Goal: Book appointment/travel/reservation

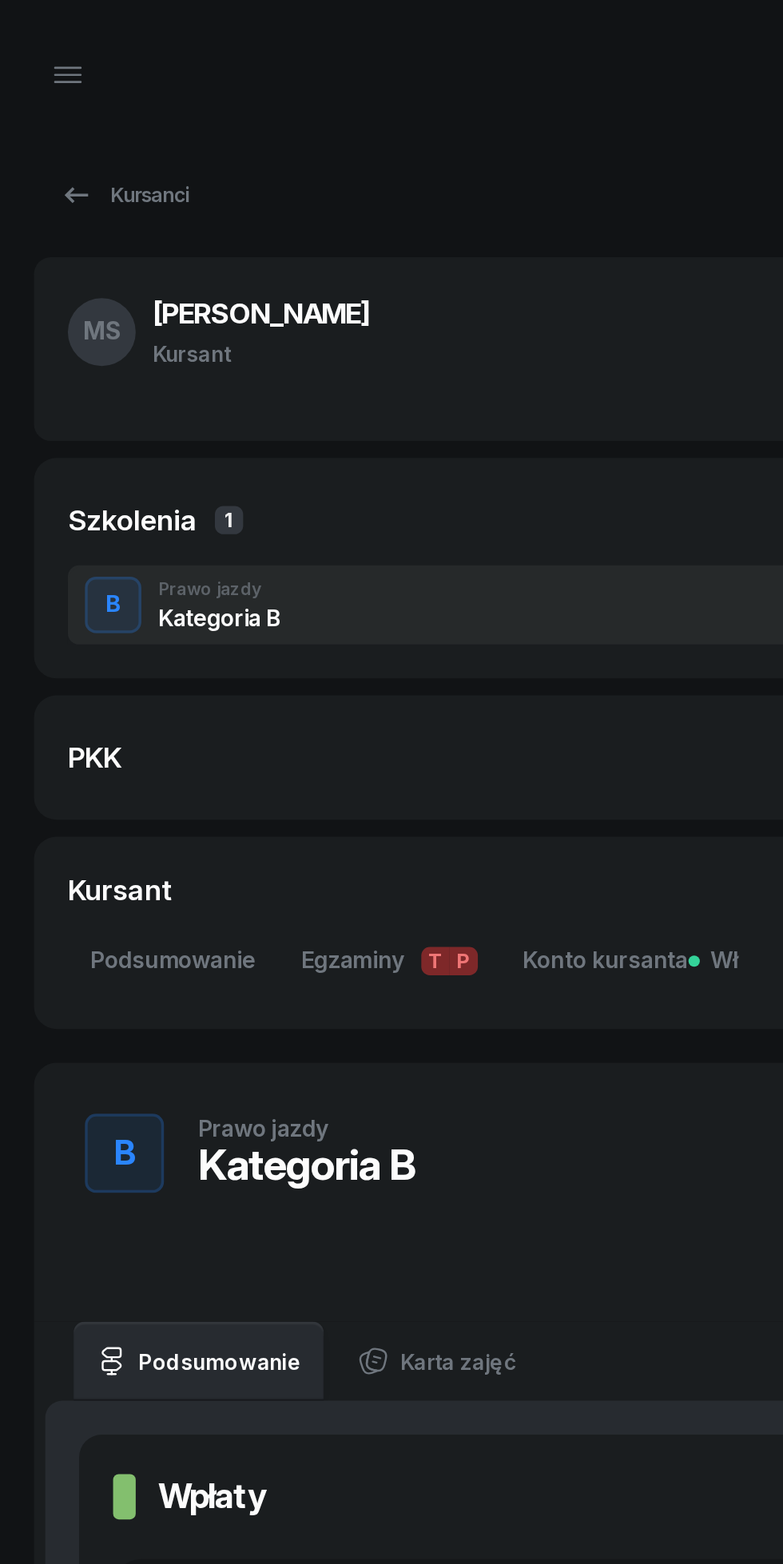
click at [38, 100] on link "Kursanci" at bounding box center [70, 110] width 102 height 32
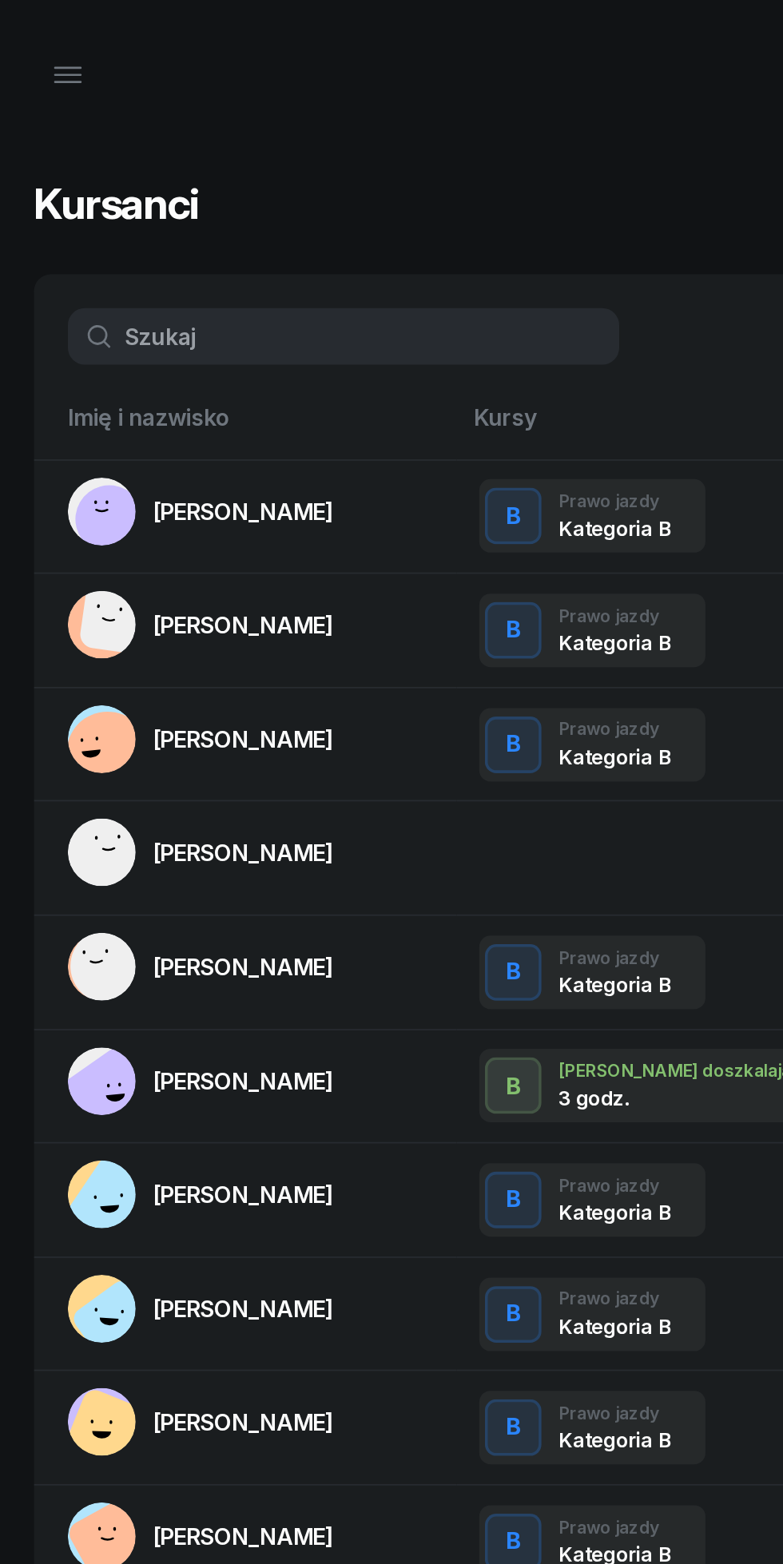
click at [38, 46] on icon "button" at bounding box center [38, 46] width 14 height 0
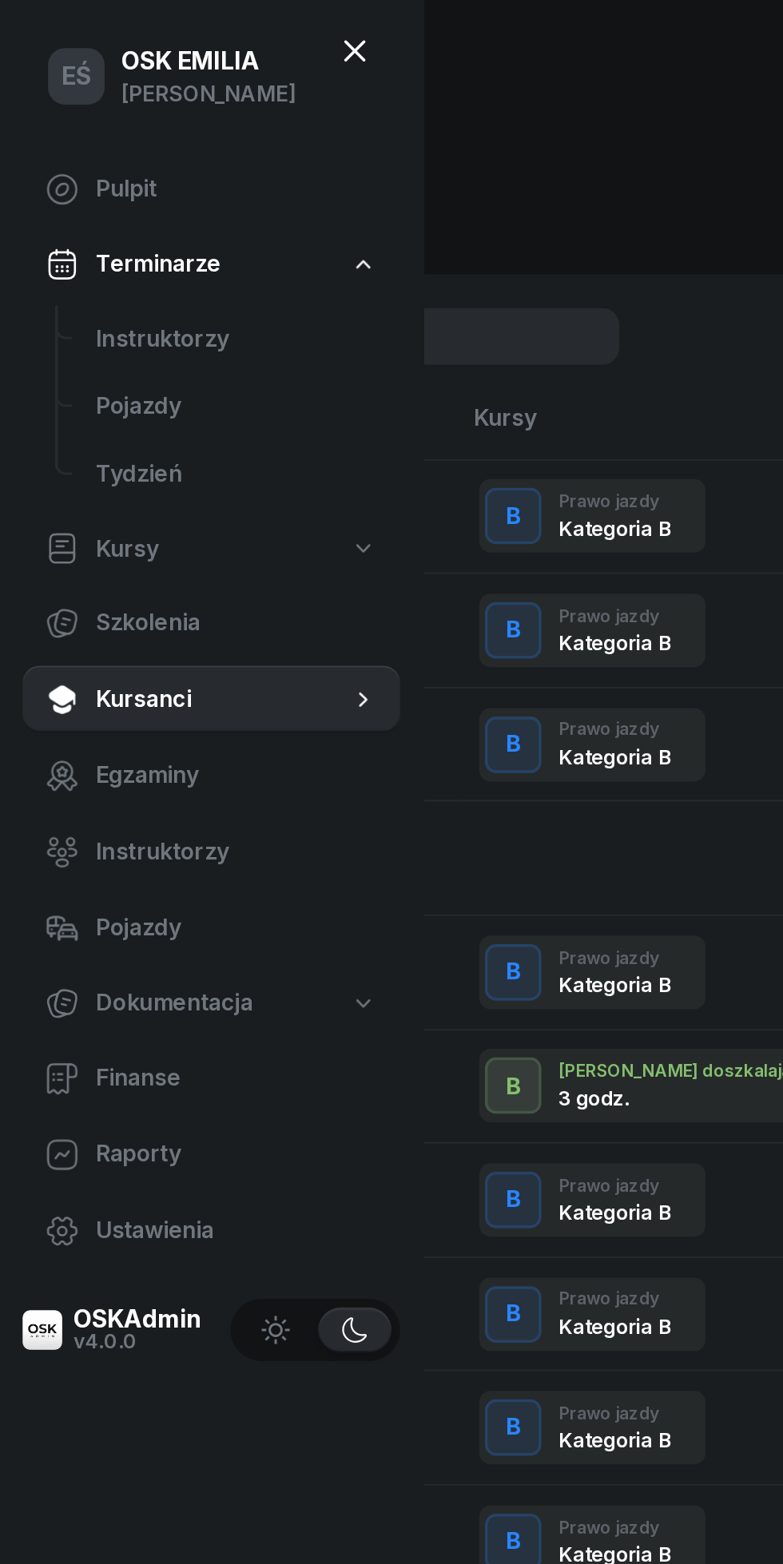
click at [89, 405] on span "Kursanci" at bounding box center [125, 395] width 143 height 21
click at [298, 187] on input "text" at bounding box center [194, 190] width 312 height 32
click at [305, 190] on input "text" at bounding box center [194, 190] width 312 height 32
click at [334, 121] on div "Kursanci Nowy kursant" at bounding box center [391, 115] width 745 height 42
click at [189, 26] on button at bounding box center [200, 38] width 38 height 38
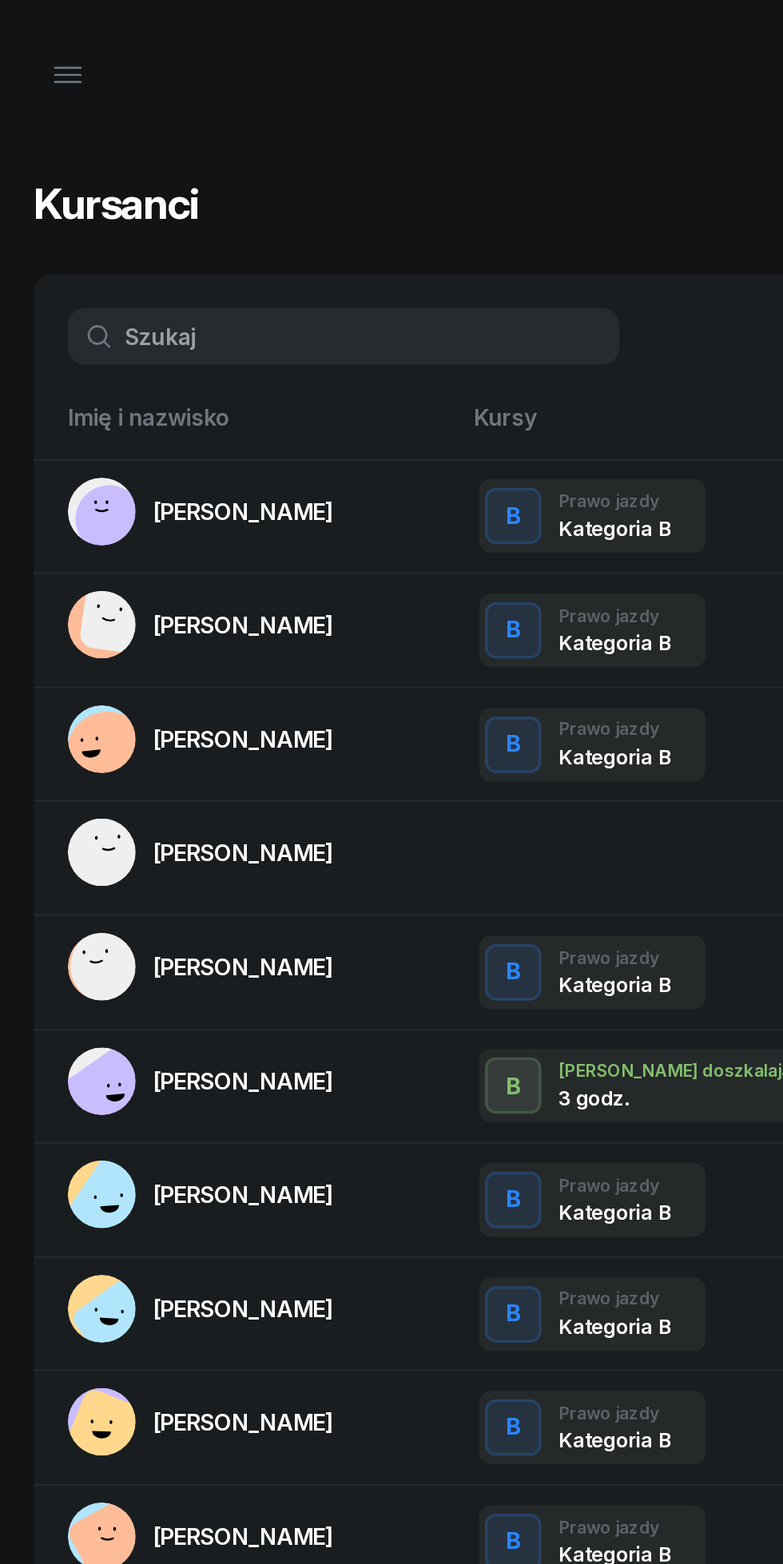
click at [113, 189] on input "text" at bounding box center [194, 190] width 312 height 32
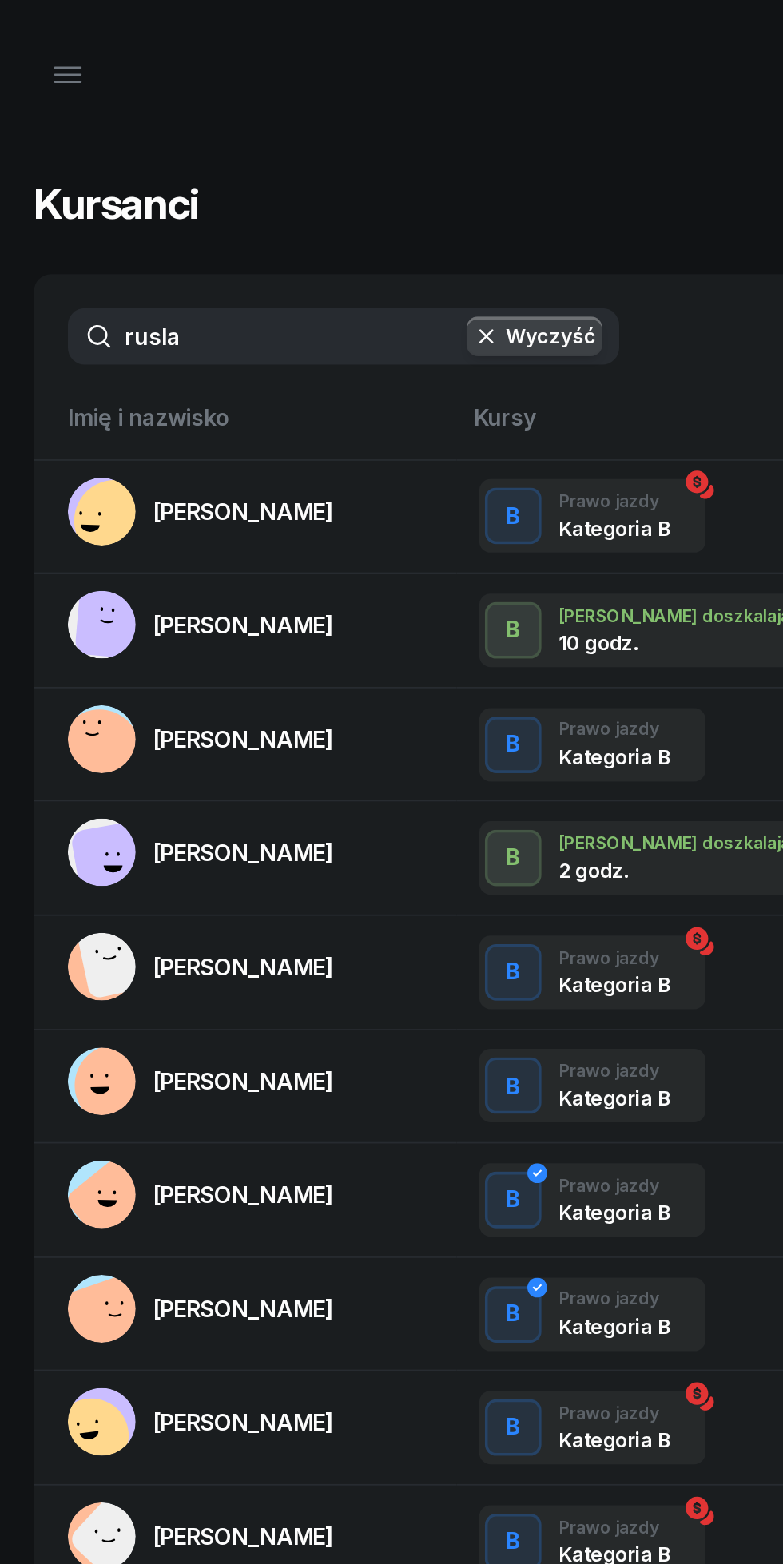
type input "ruslan"
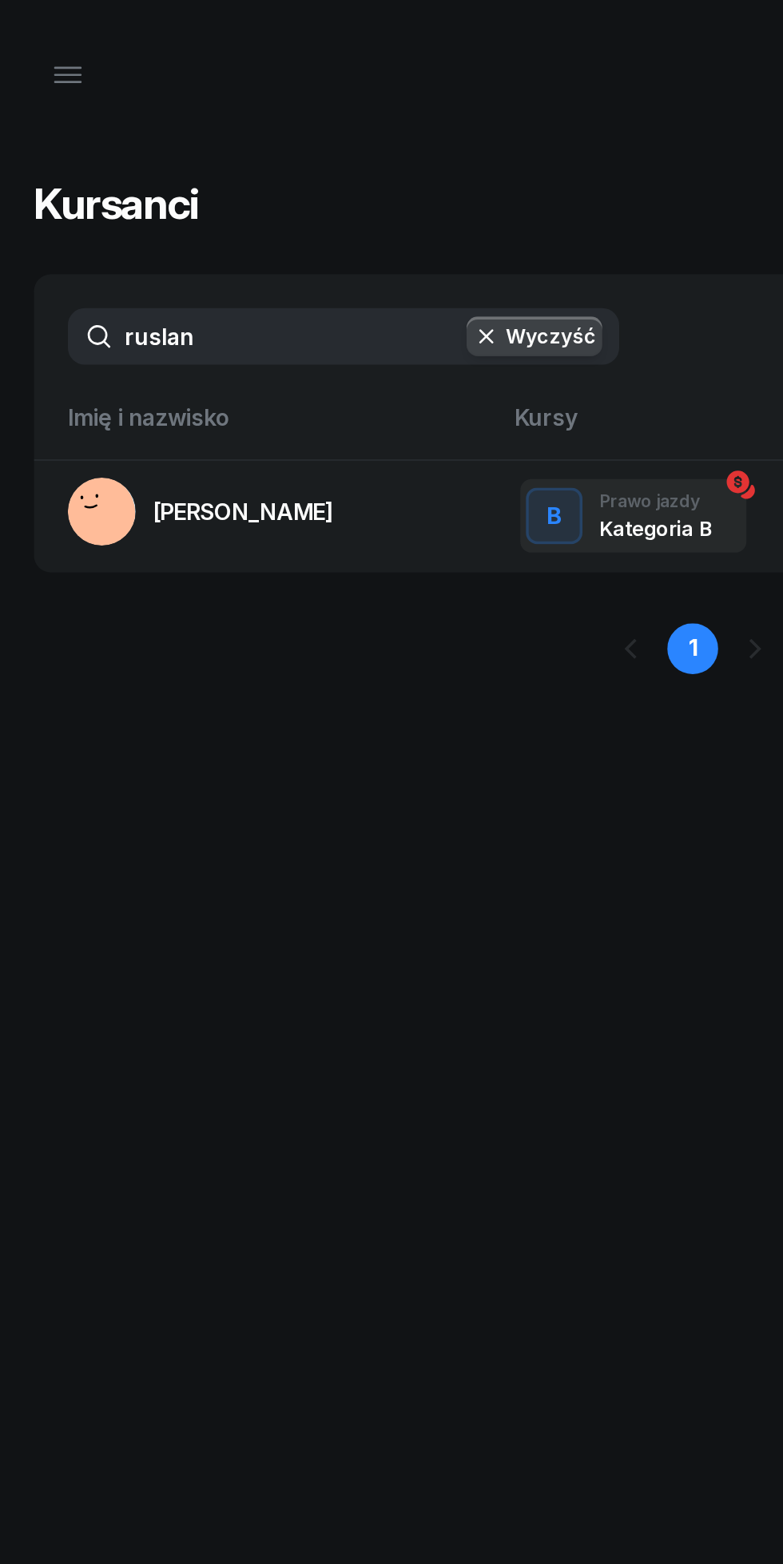
click at [132, 290] on span "[PERSON_NAME]" at bounding box center [137, 289] width 102 height 16
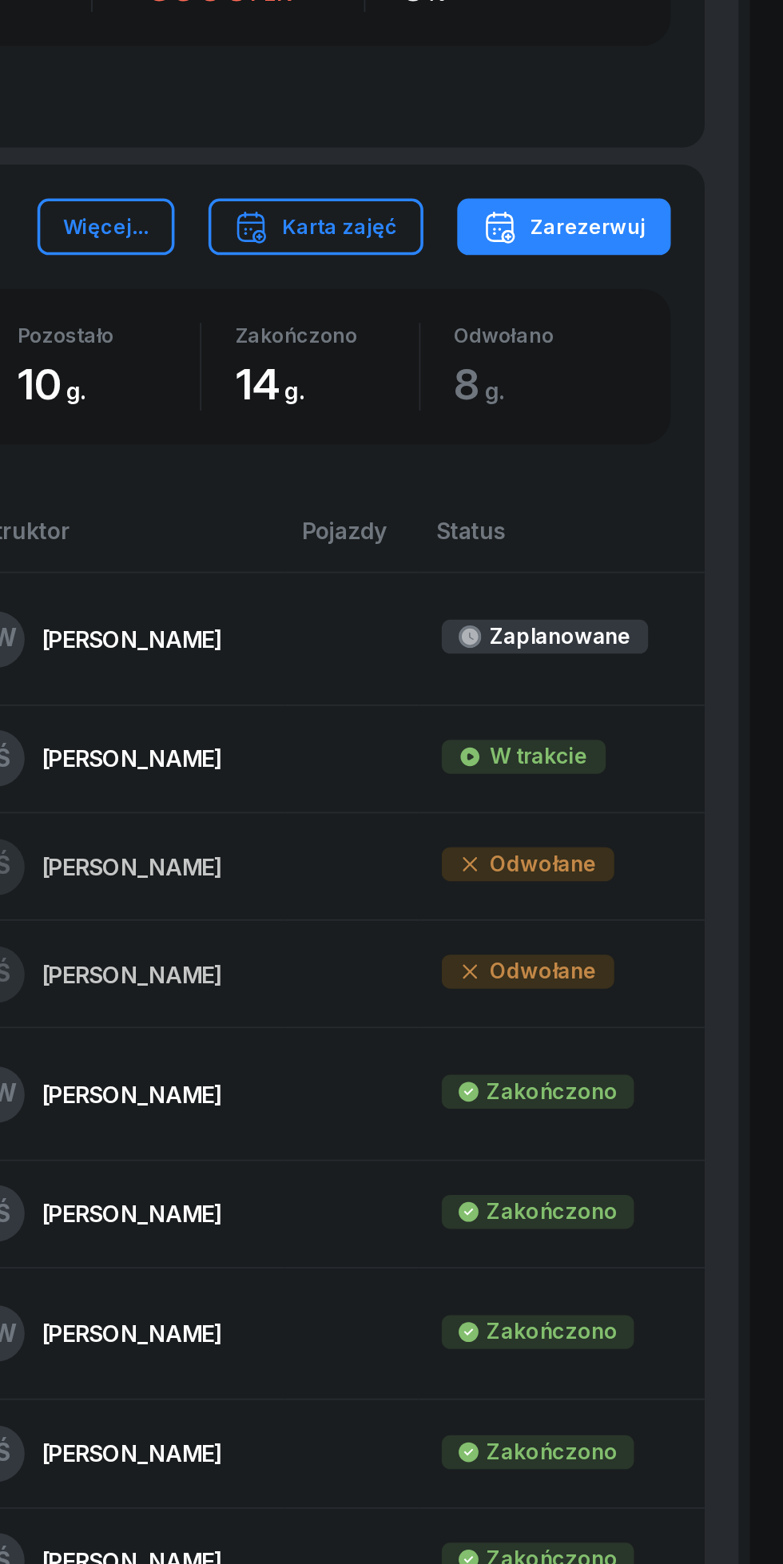
scroll to position [318, 0]
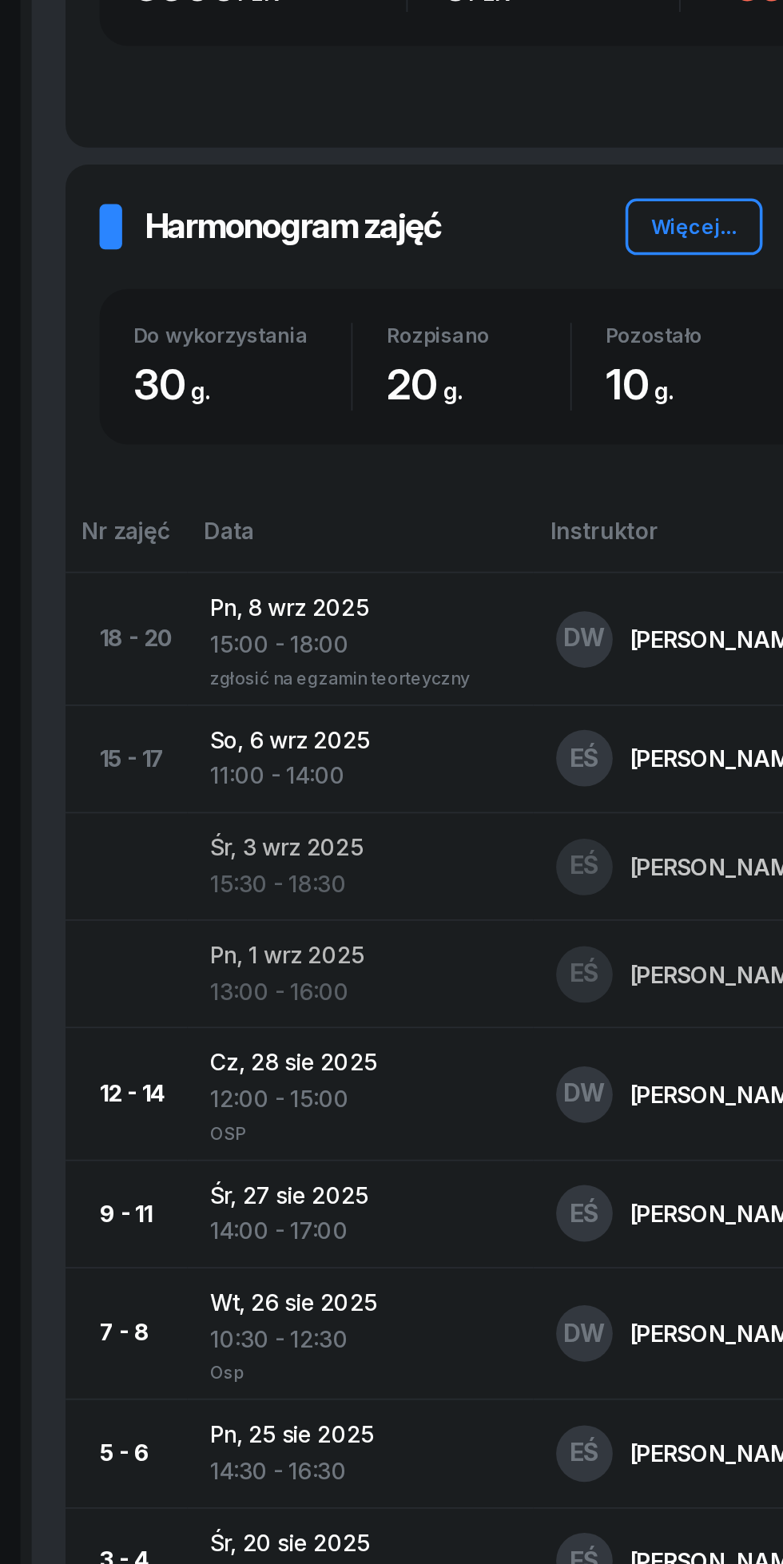
click at [263, 1055] on div "zgłosić na egzamin teorteyczny" at bounding box center [211, 1062] width 170 height 14
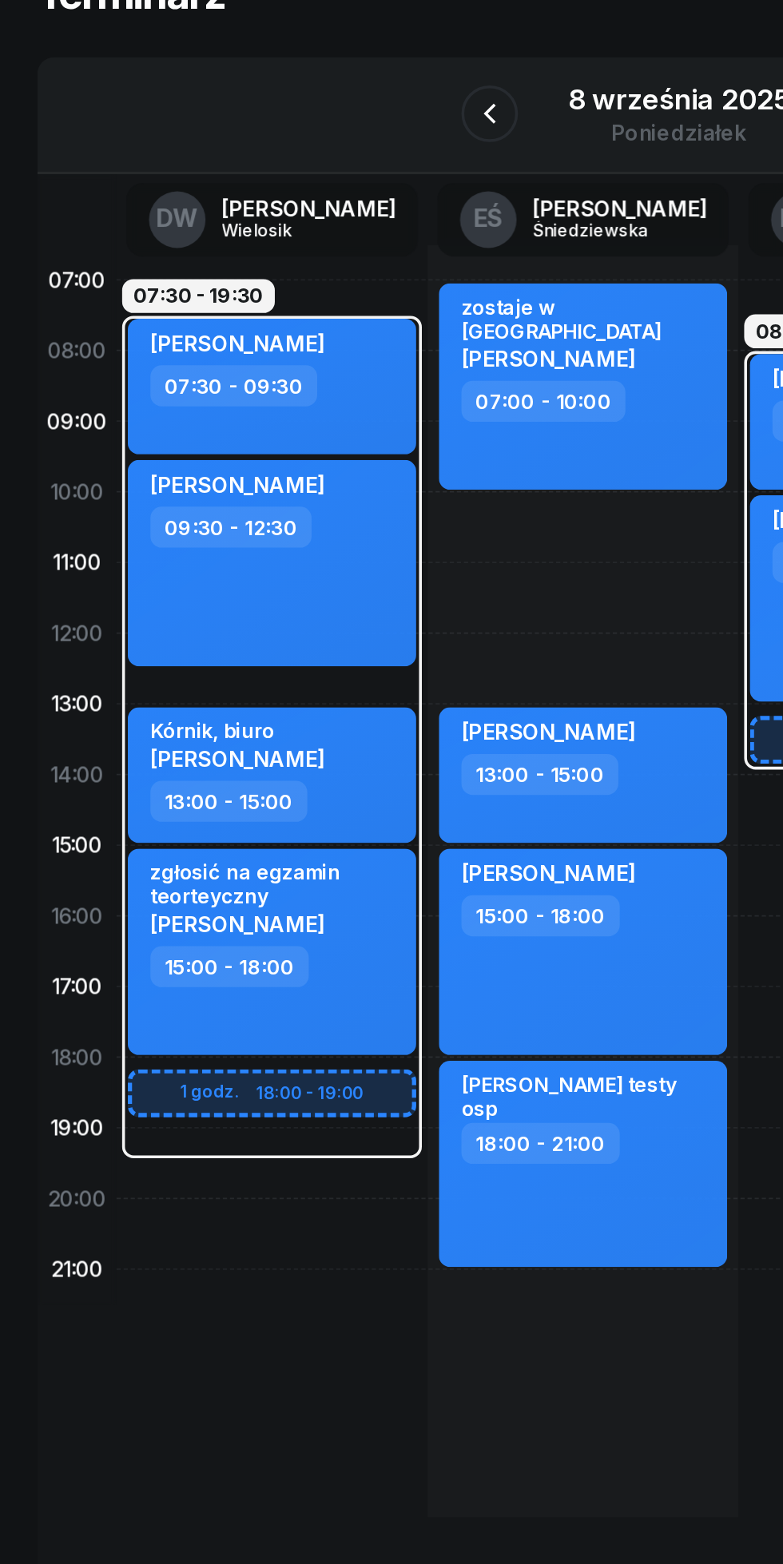
click at [214, 638] on div "[PERSON_NAME]" at bounding box center [163, 637] width 141 height 14
select select "15"
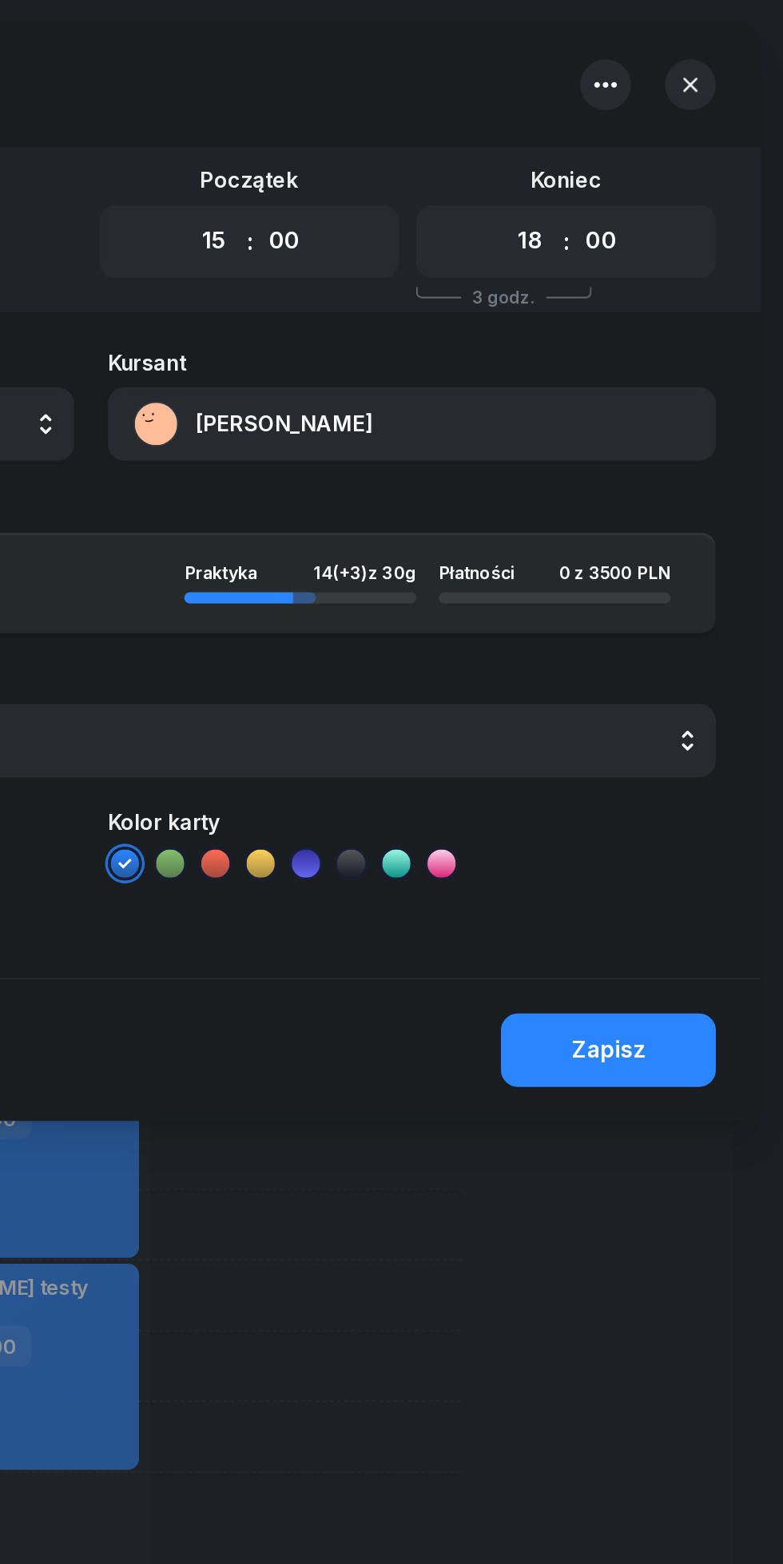
click at [641, 140] on select "00 01 02 03 04 05 06 07 08 09 10 11 12 13 14 15 16 17 18 19 20 21 22 23" at bounding box center [640, 137] width 30 height 34
select select "19"
click at [625, 120] on select "00 01 02 03 04 05 06 07 08 09 10 11 12 13 14 15 16 17 18 19 20 21 22 23" at bounding box center [640, 137] width 30 height 34
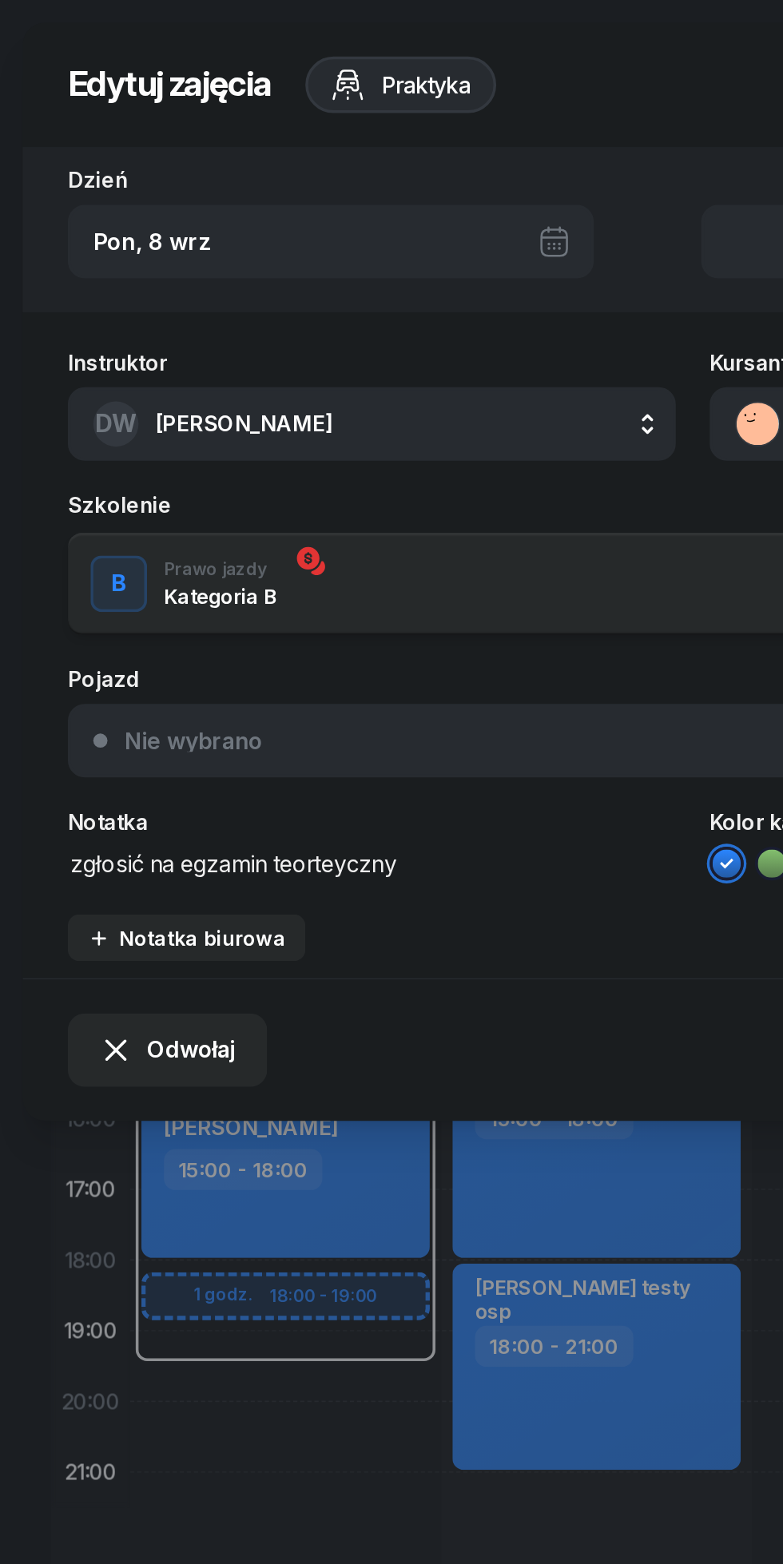
click at [261, 498] on div "Instruktor DW [PERSON_NAME] DW [PERSON_NAME] EŚ [PERSON_NAME] PM [PERSON_NAME] …" at bounding box center [391, 370] width 757 height 363
click at [256, 464] on div "Notatka" at bounding box center [210, 465] width 344 height 12
click at [261, 487] on textarea "zgłosić na egzamin teorteyczny" at bounding box center [210, 487] width 344 height 21
click at [194, 486] on textarea "zgłosić na egzamin teorteyczny" at bounding box center [210, 487] width 344 height 21
click at [248, 484] on textarea "zgłosić na egzamin teorteyczny" at bounding box center [210, 487] width 344 height 21
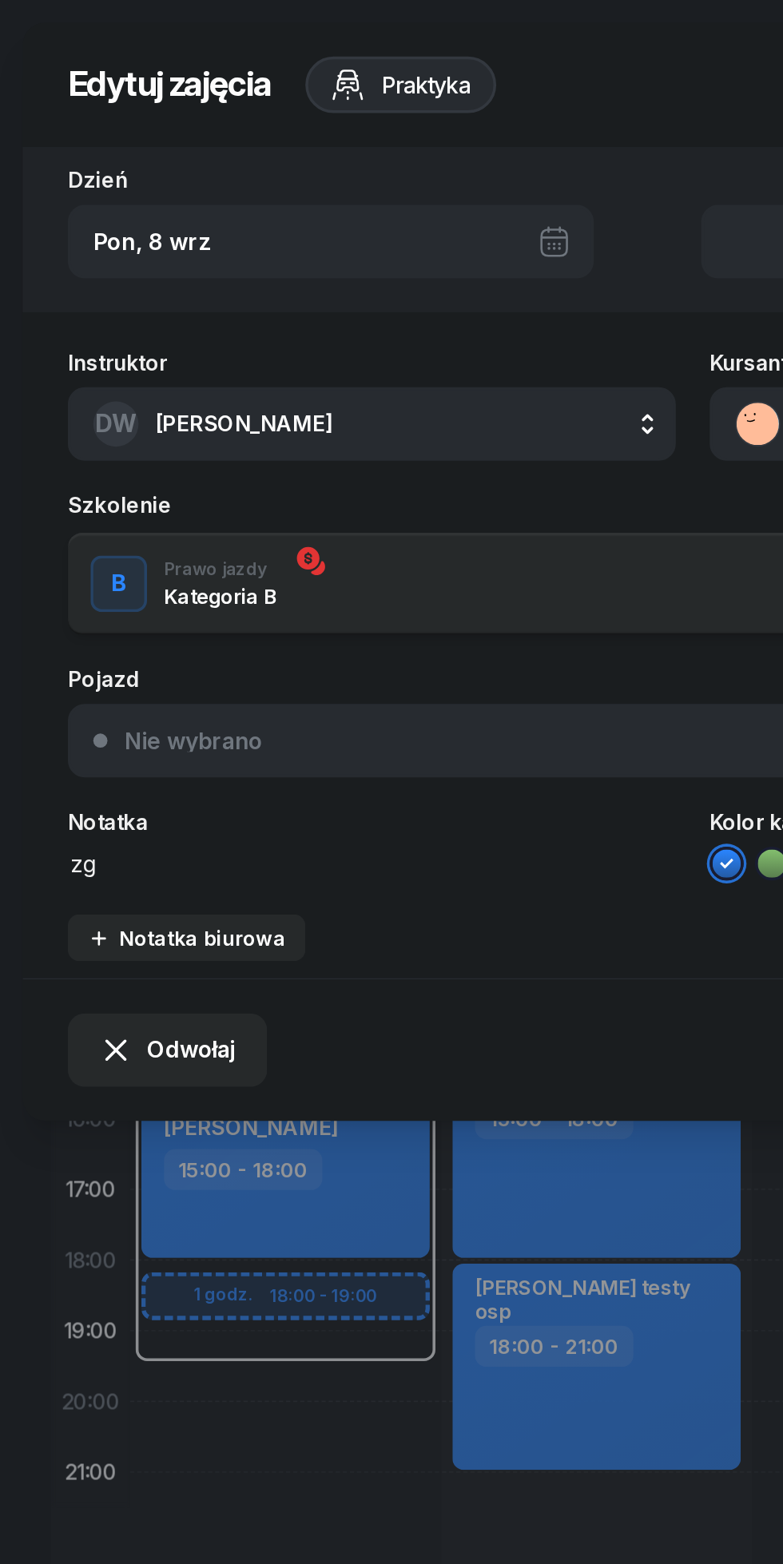
type textarea "z"
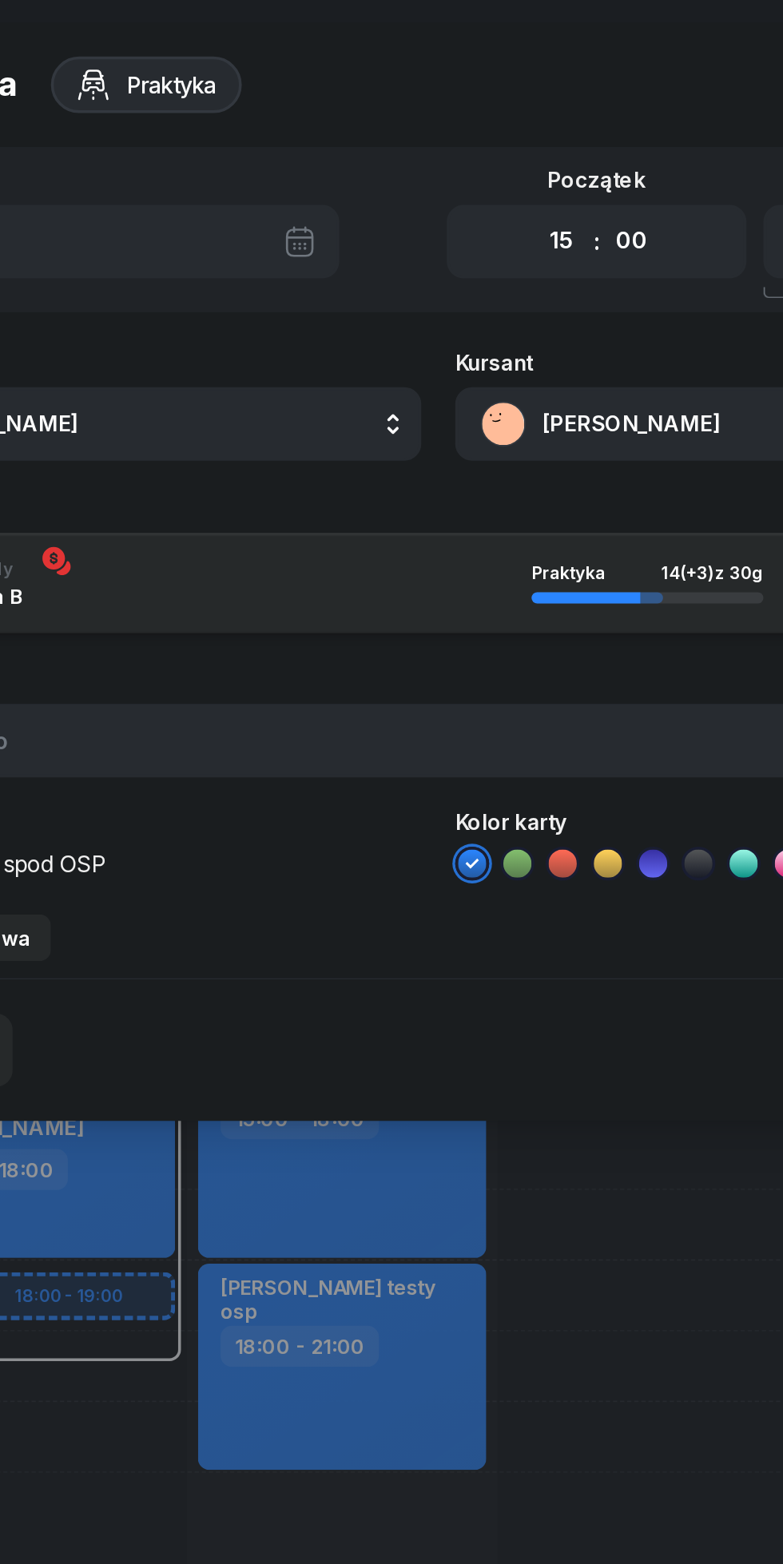
click at [314, 423] on div "Nie wybrano" at bounding box center [400, 418] width 660 height 13
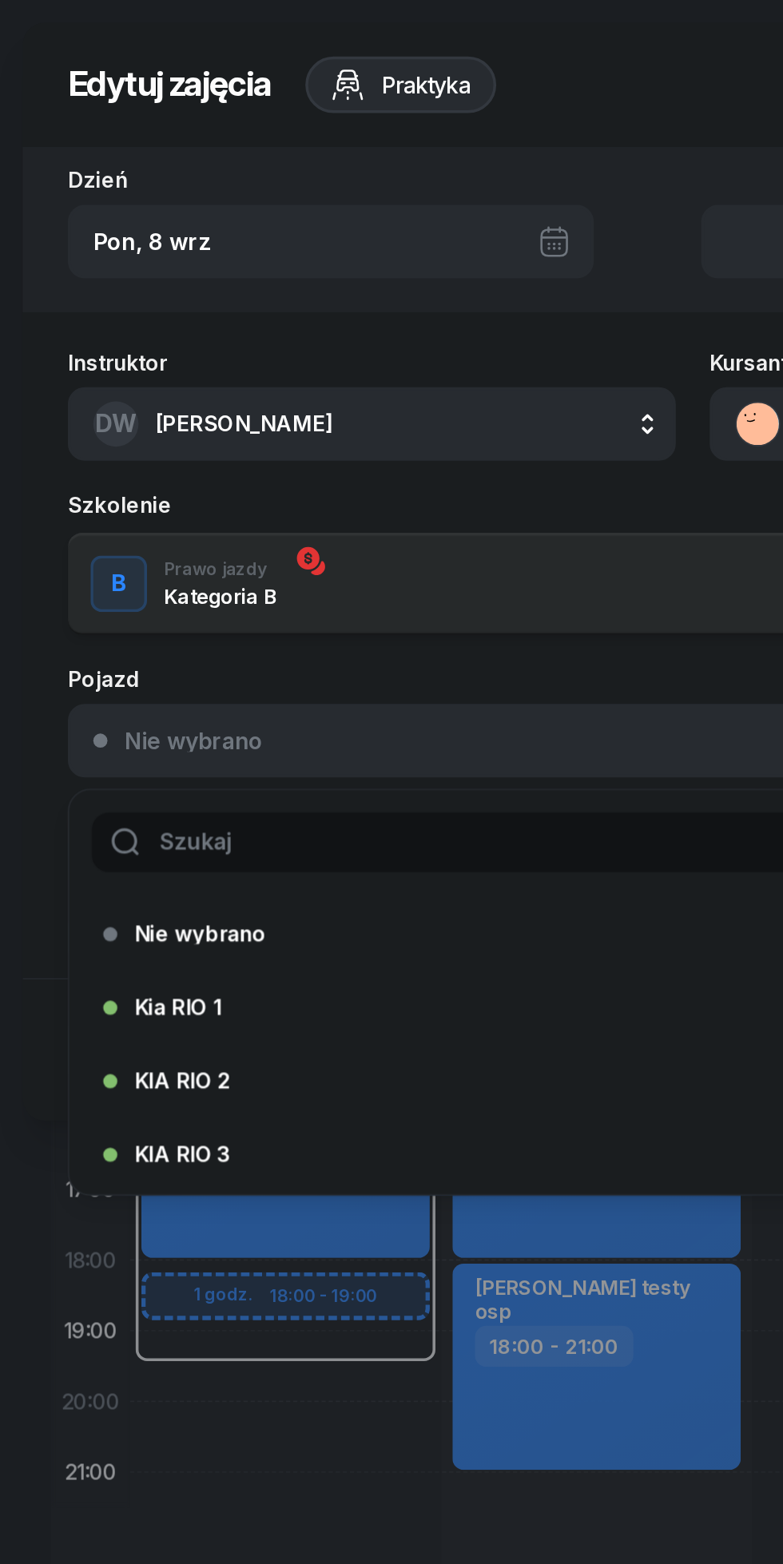
click at [287, 384] on div "Pojazd" at bounding box center [391, 384] width 706 height 12
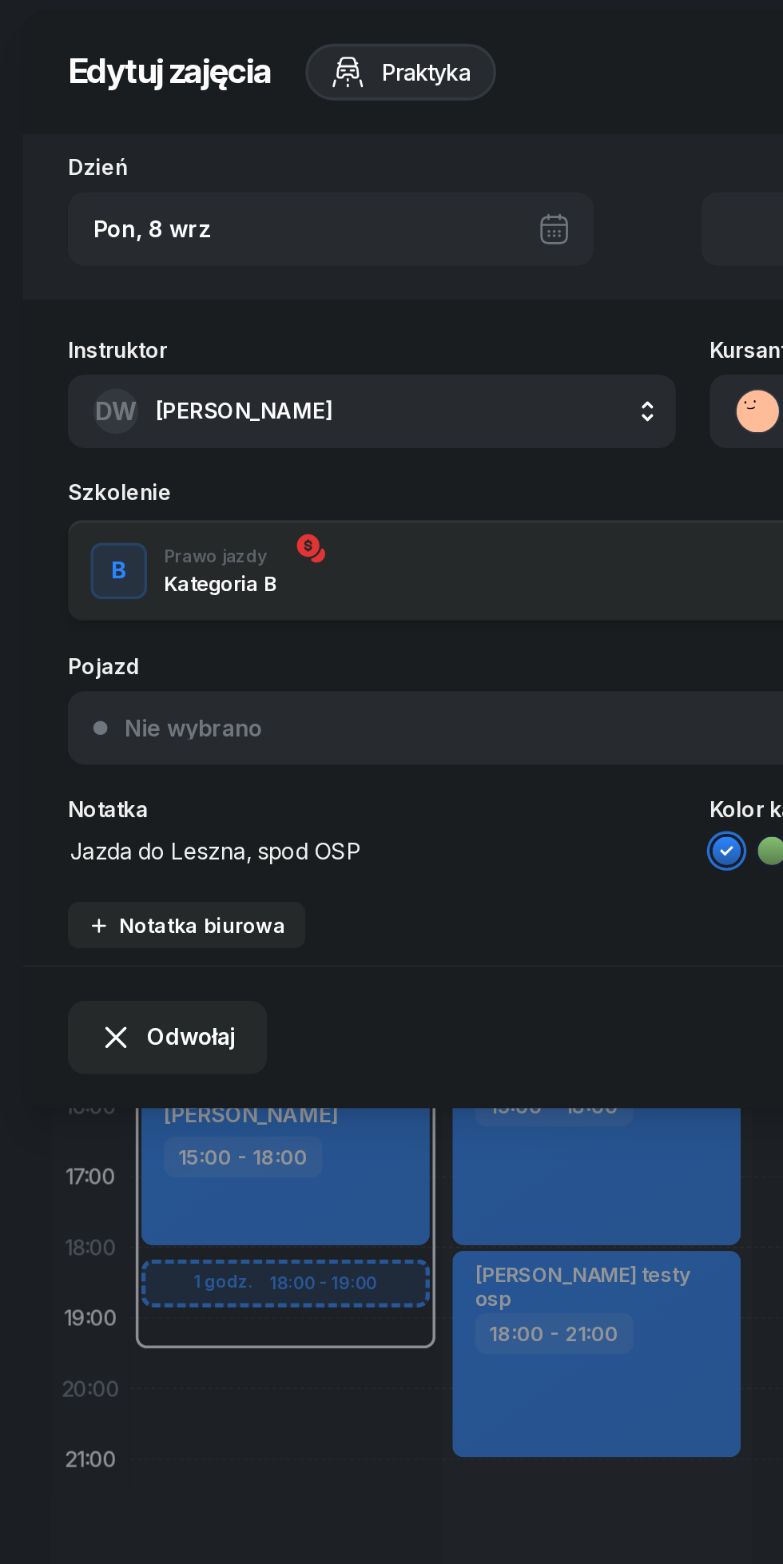
click at [243, 490] on textarea "Jazda do Leszna, spod OSP" at bounding box center [210, 487] width 344 height 21
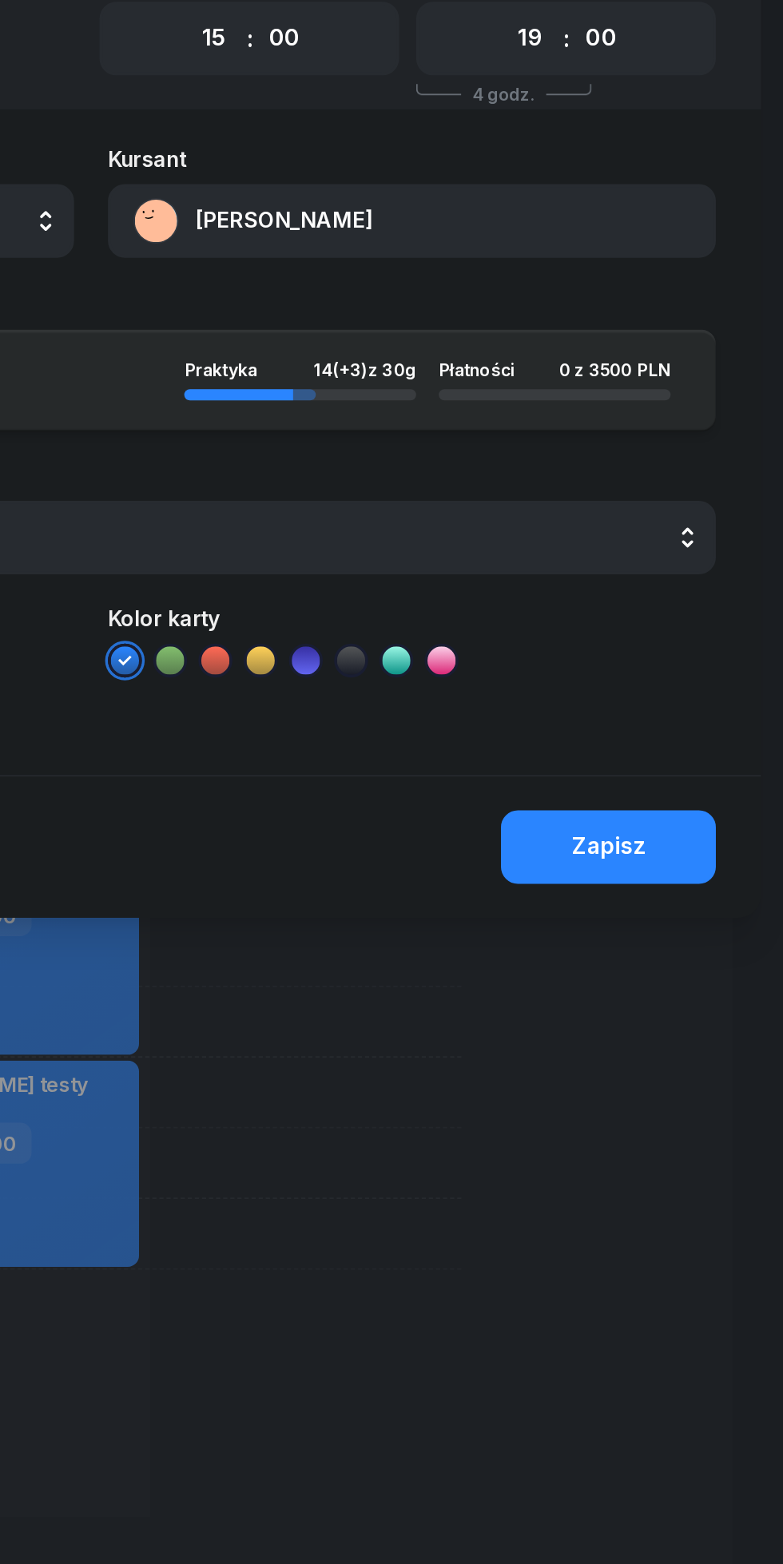
type textarea "Jazda do Leszna"
click at [697, 589] on div "Zapisz" at bounding box center [684, 593] width 42 height 21
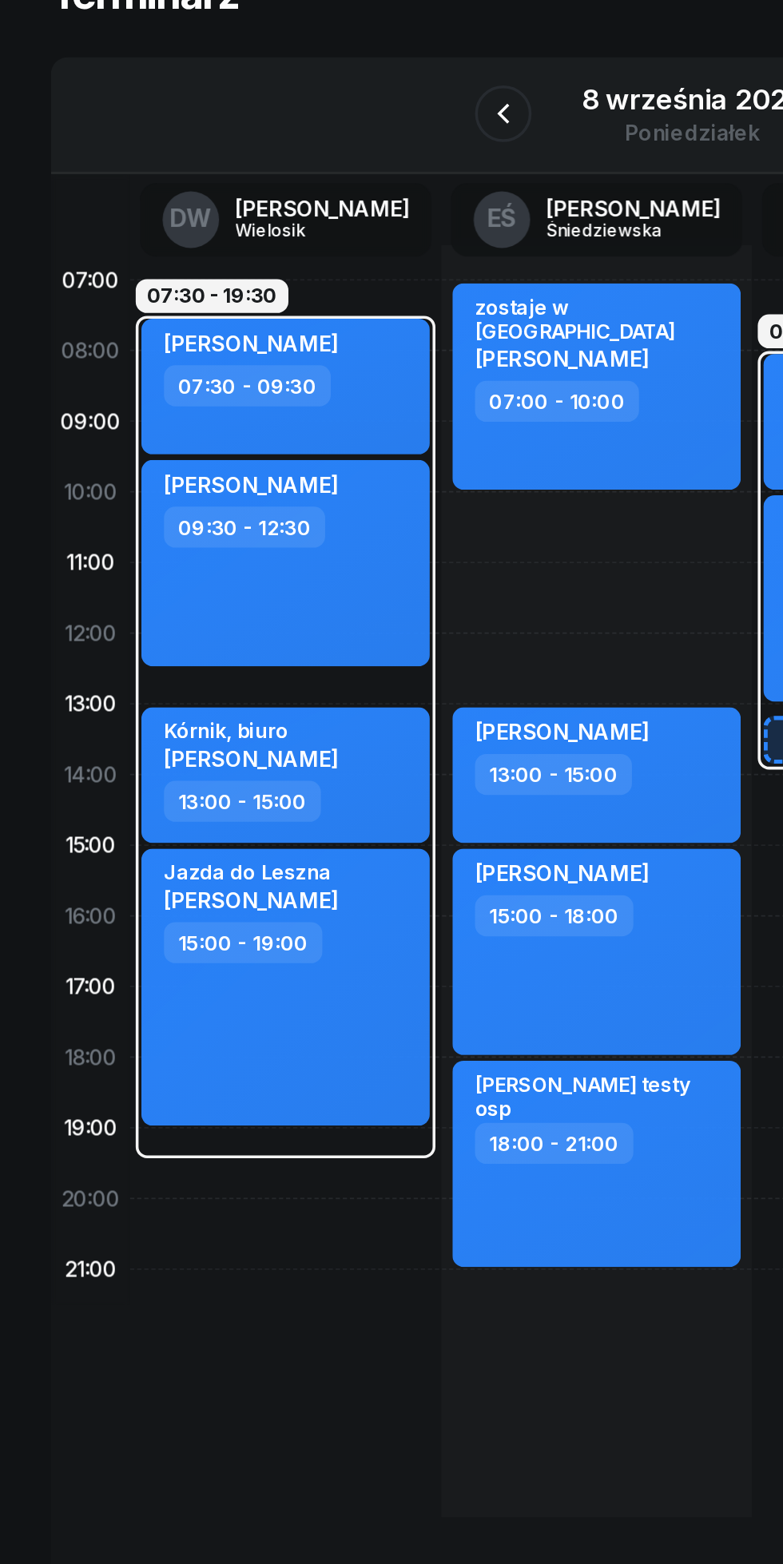
click at [209, 704] on div "Jazda do Leszna [PERSON_NAME] 15:00 - 19:00" at bounding box center [161, 672] width 163 height 157
select select "15"
select select "19"
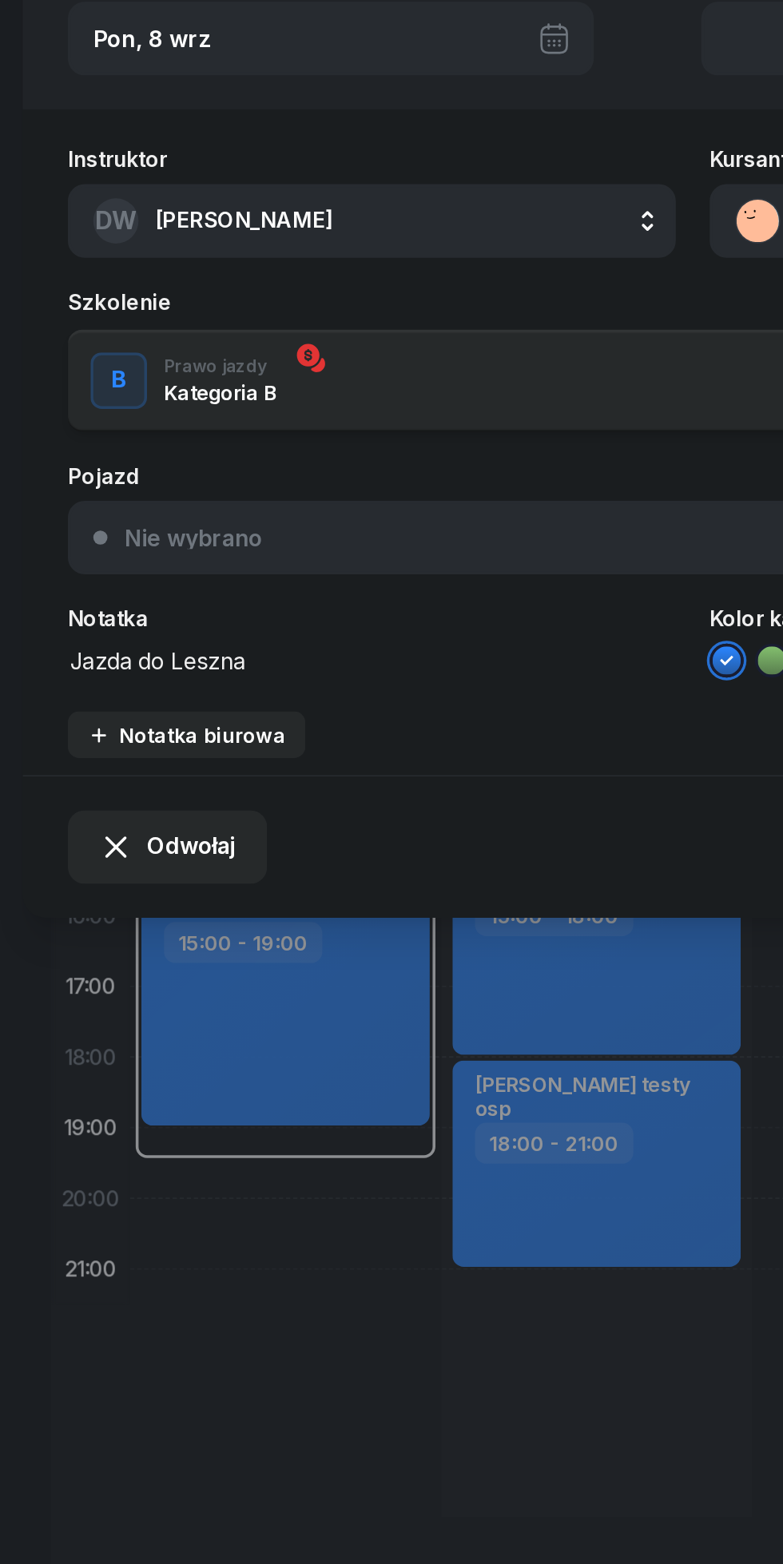
click at [197, 491] on textarea "Jazda do Leszna" at bounding box center [210, 487] width 344 height 21
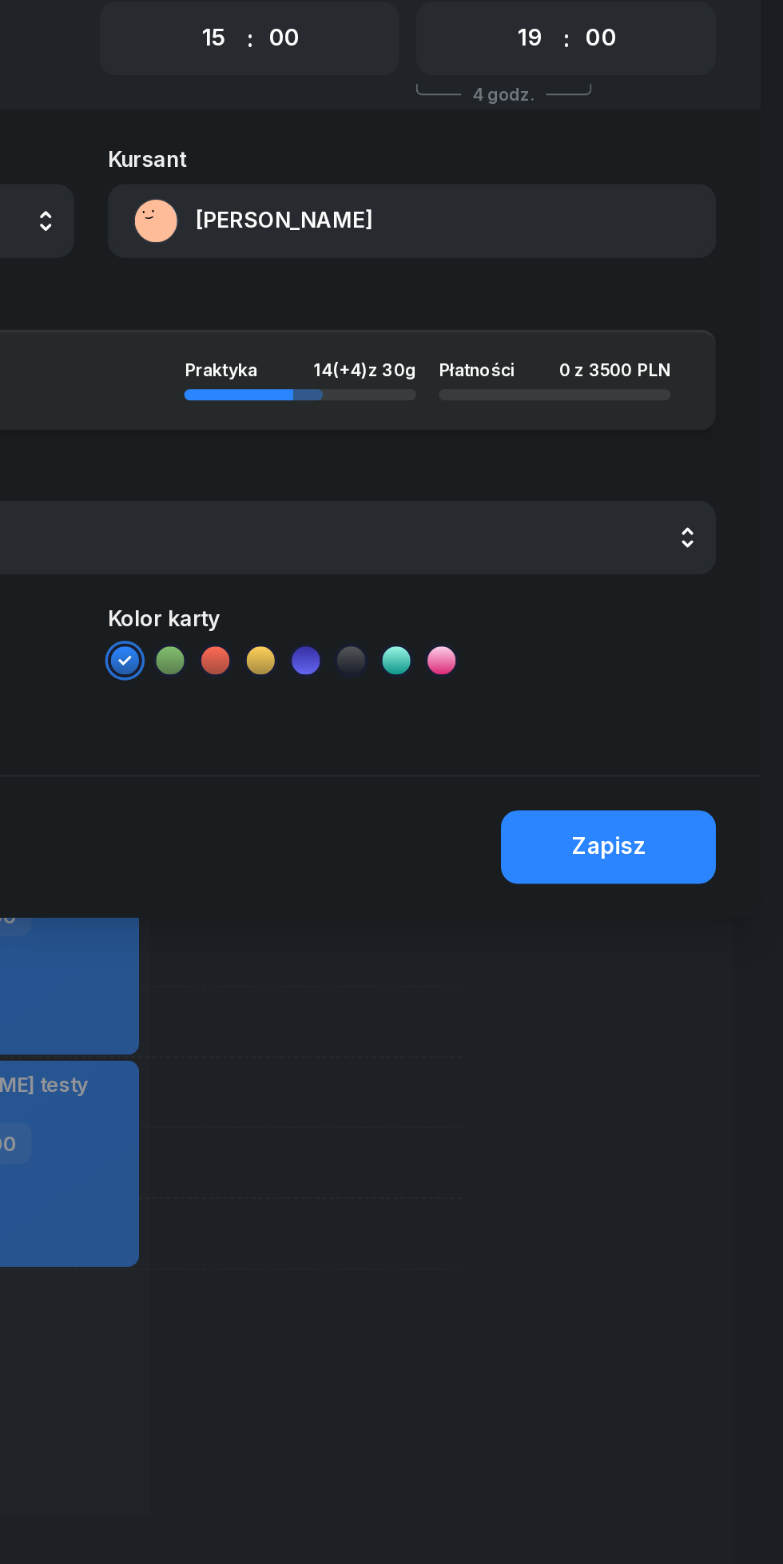
type textarea "Jazda do Leszna, [DATE][PERSON_NAME]"
click at [684, 594] on div "Zapisz" at bounding box center [684, 593] width 42 height 21
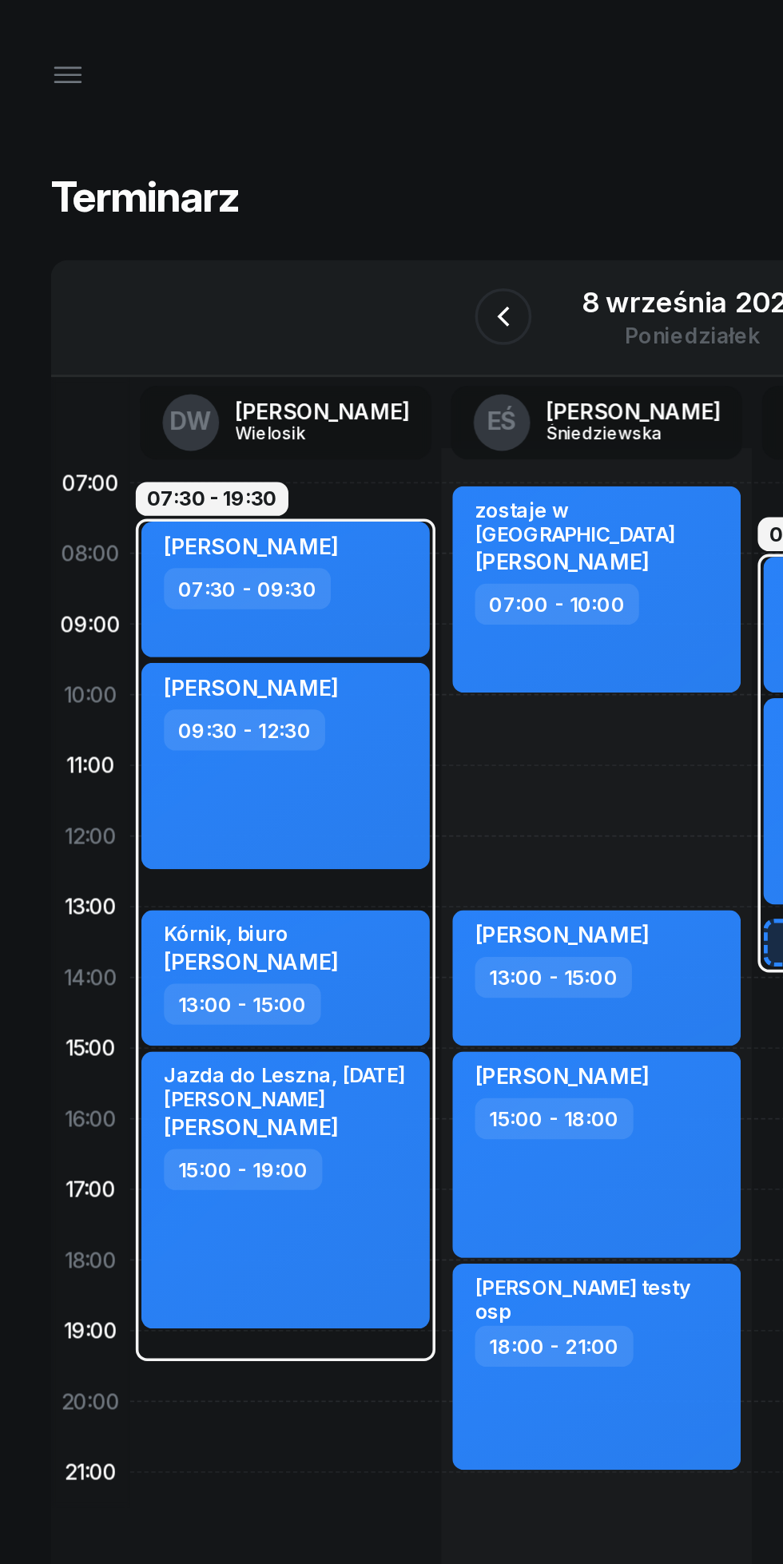
click at [285, 182] on icon "button" at bounding box center [283, 178] width 6 height 11
click at [283, 183] on icon "button" at bounding box center [284, 178] width 19 height 19
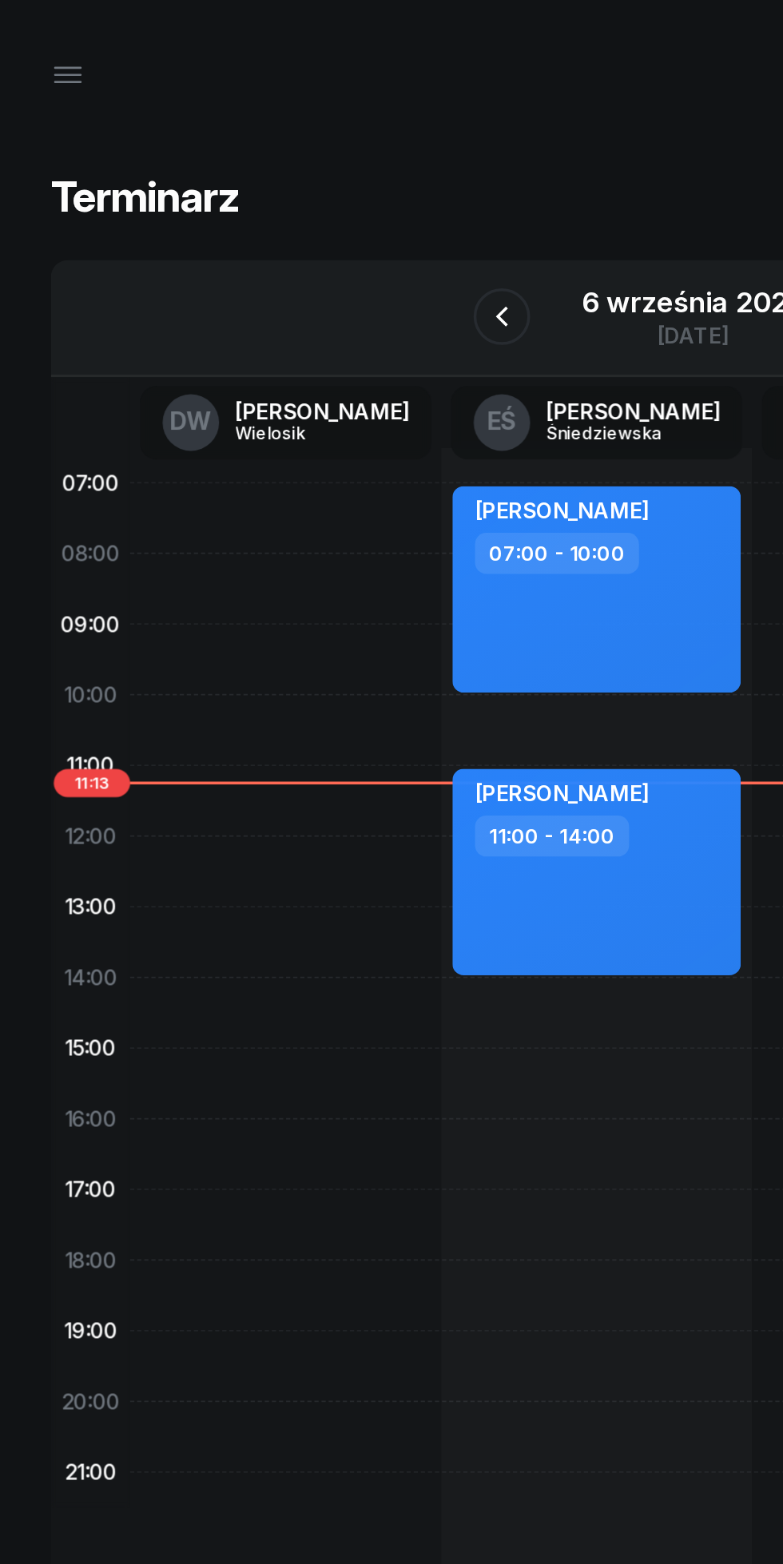
click at [292, 526] on div "[PERSON_NAME] 11:00 - 14:00" at bounding box center [337, 493] width 163 height 117
select select "11"
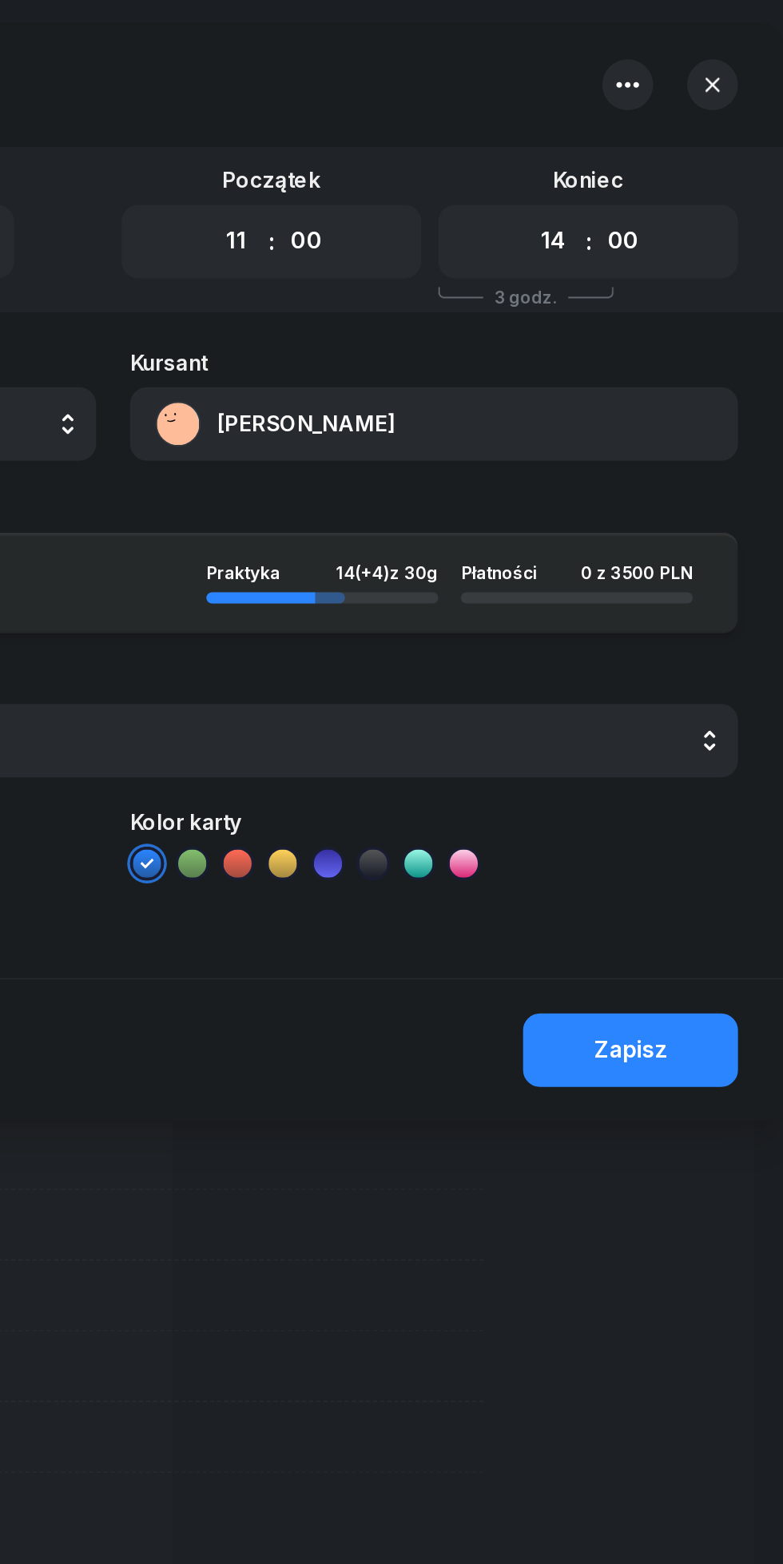
click at [630, 139] on select "00 01 02 03 04 05 06 07 08 09 10 11 12 13 14 15 16 17 18 19 20 21 22 23" at bounding box center [640, 137] width 30 height 34
select select "13"
click at [625, 120] on select "00 01 02 03 04 05 06 07 08 09 10 11 12 13 14 15 16 17 18 19 20 21 22 23" at bounding box center [640, 137] width 30 height 34
click at [689, 598] on div "Zapisz" at bounding box center [684, 593] width 42 height 21
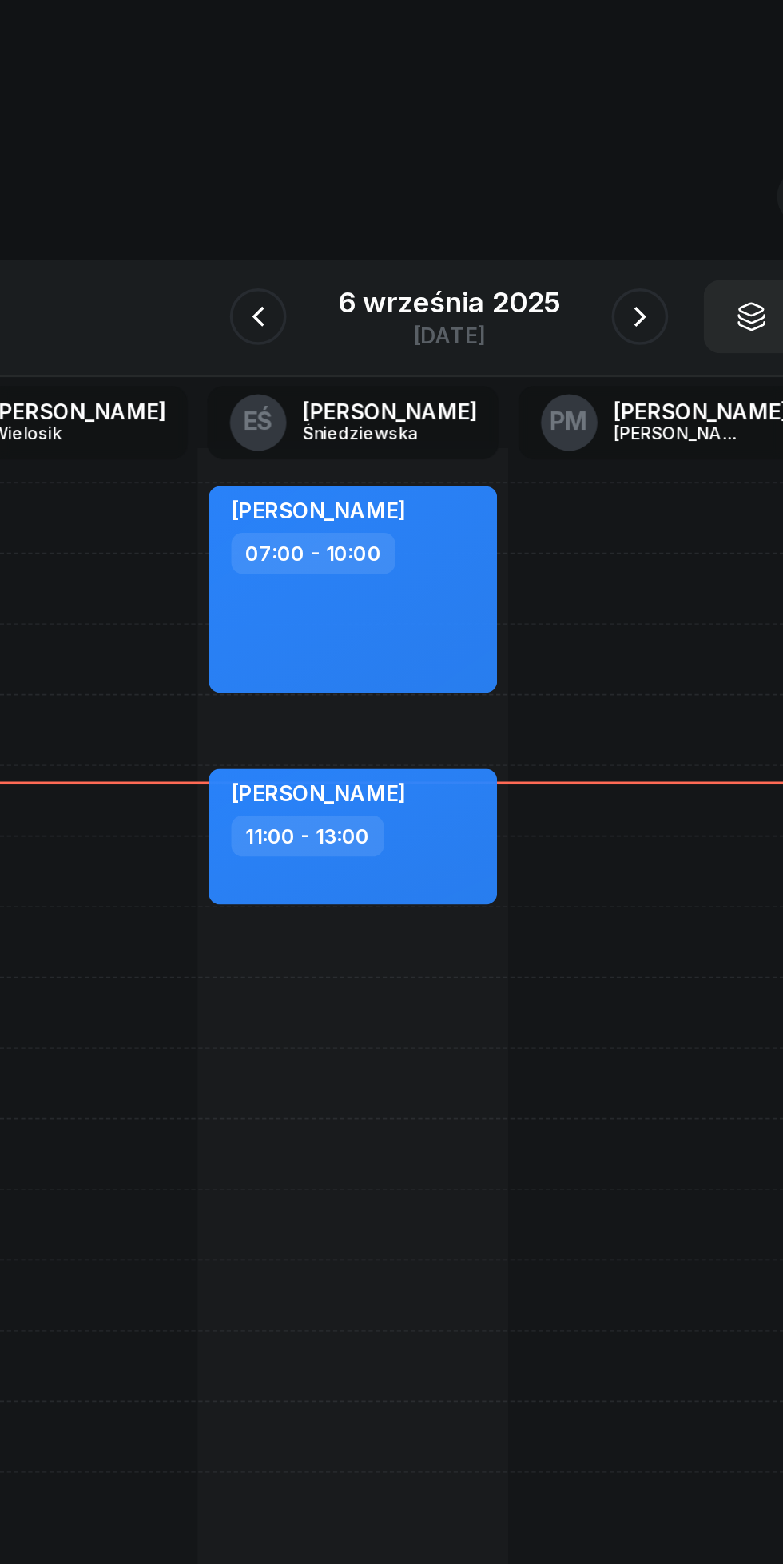
click at [392, 476] on div "11:00 - 13:00" at bounding box center [338, 472] width 141 height 23
select select "11"
select select "13"
